Goal: Task Accomplishment & Management: Manage account settings

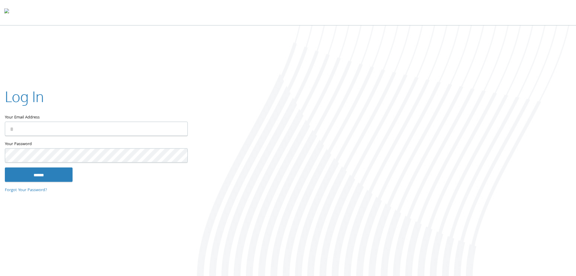
click at [62, 135] on input "Your Email Address" at bounding box center [96, 128] width 183 height 14
type input "**********"
click at [5, 167] on input "******" at bounding box center [39, 174] width 68 height 15
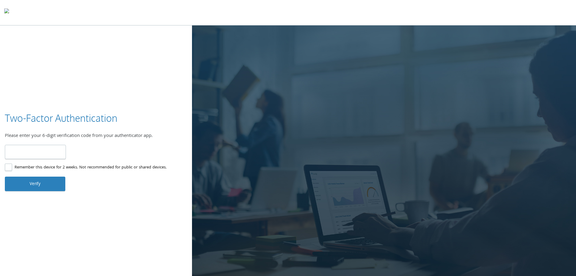
type input "******"
